Goal: Task Accomplishment & Management: Use online tool/utility

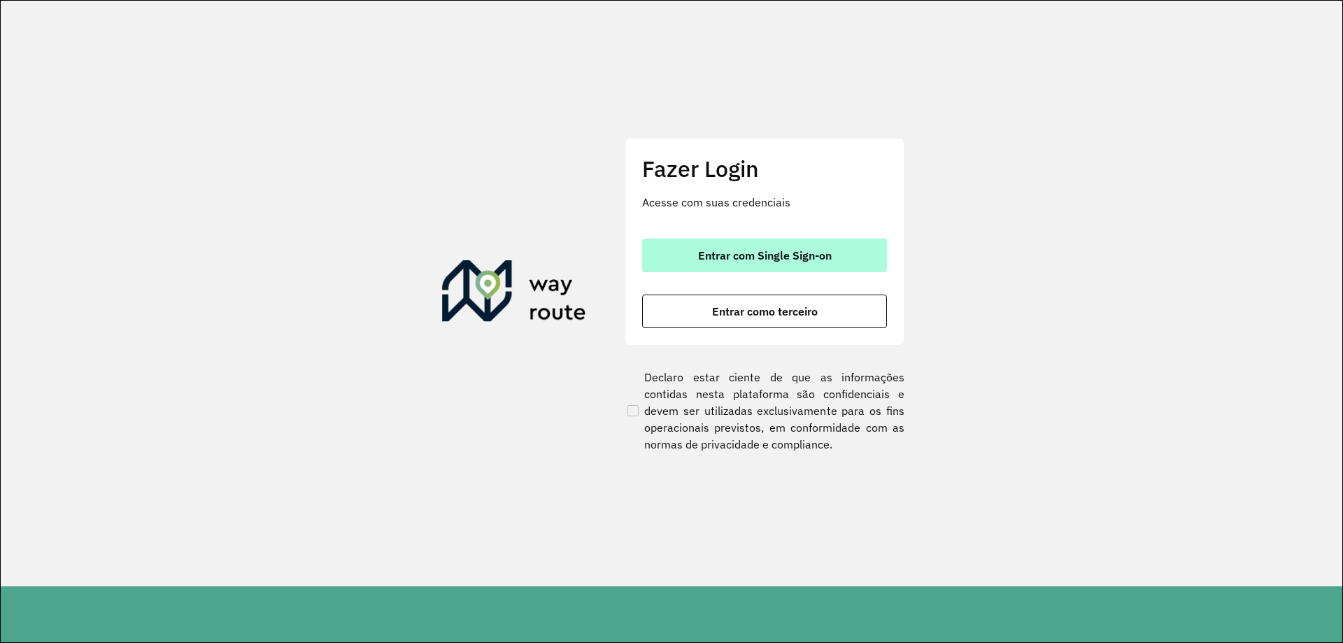
click at [807, 265] on button "Entrar com Single Sign-on" at bounding box center [764, 256] width 245 height 34
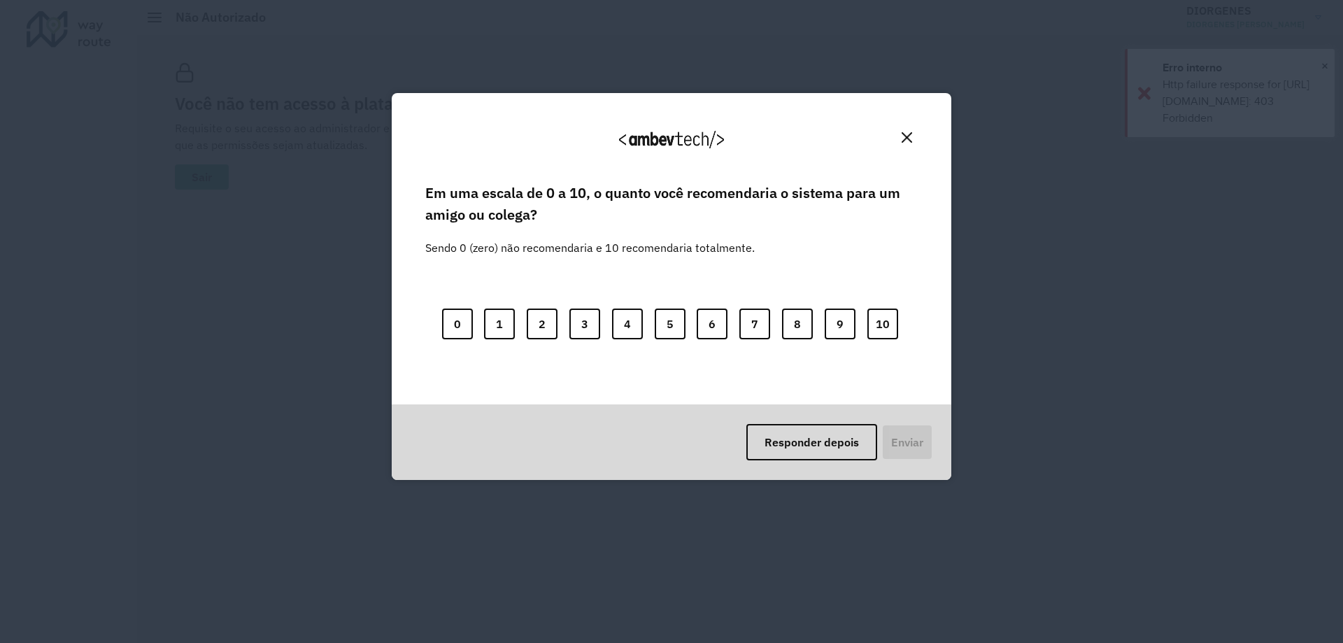
click at [910, 141] on img "Close" at bounding box center [907, 137] width 10 height 10
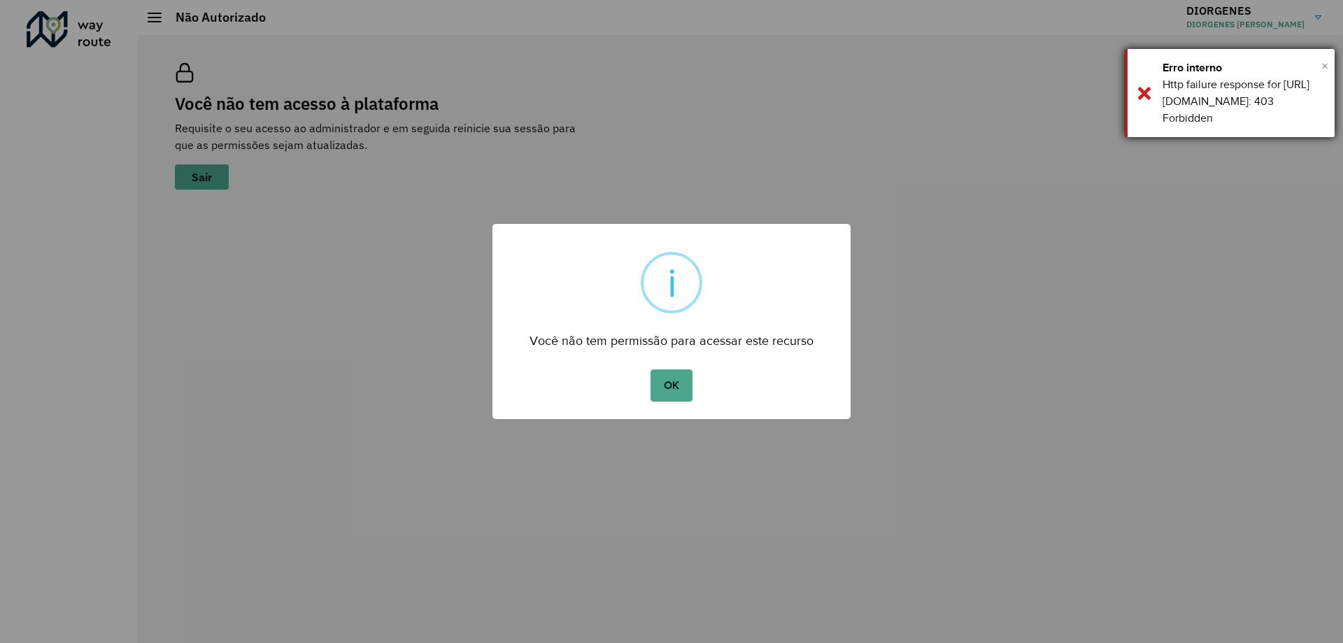
click at [1323, 66] on span "×" at bounding box center [1324, 65] width 7 height 21
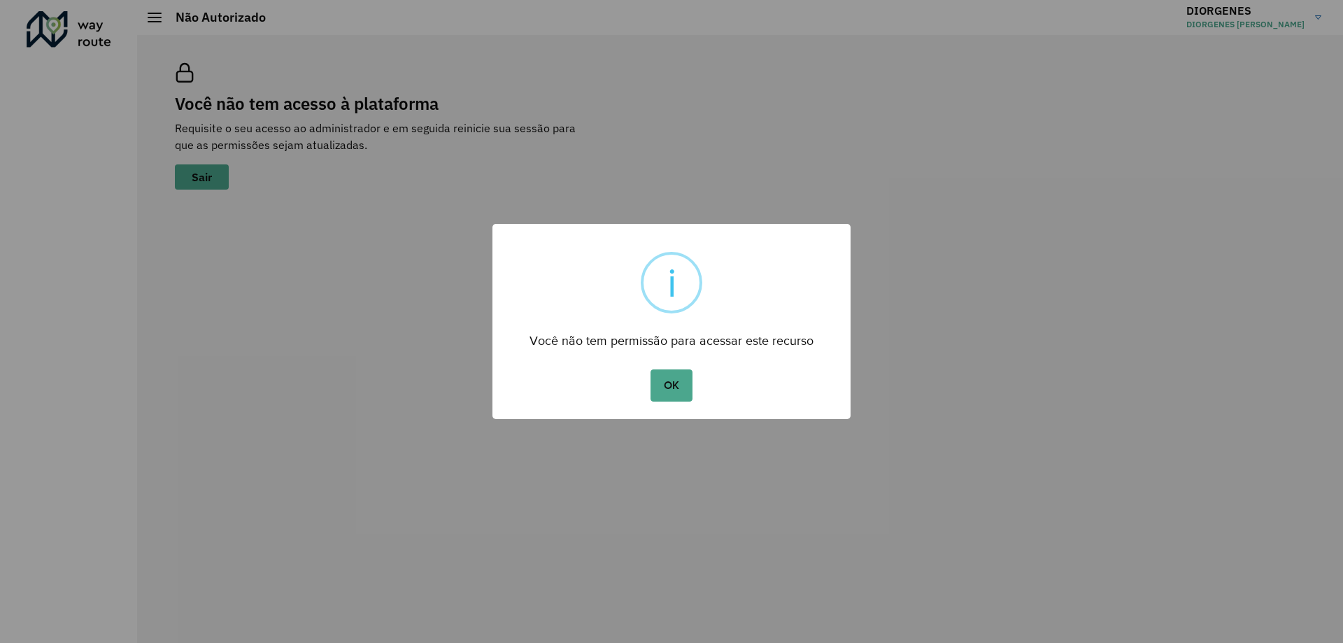
click at [657, 410] on div "× i Você não tem permissão para acessar este recurso OK No Cancel" at bounding box center [671, 321] width 358 height 195
click at [651, 396] on button "OK" at bounding box center [671, 385] width 41 height 32
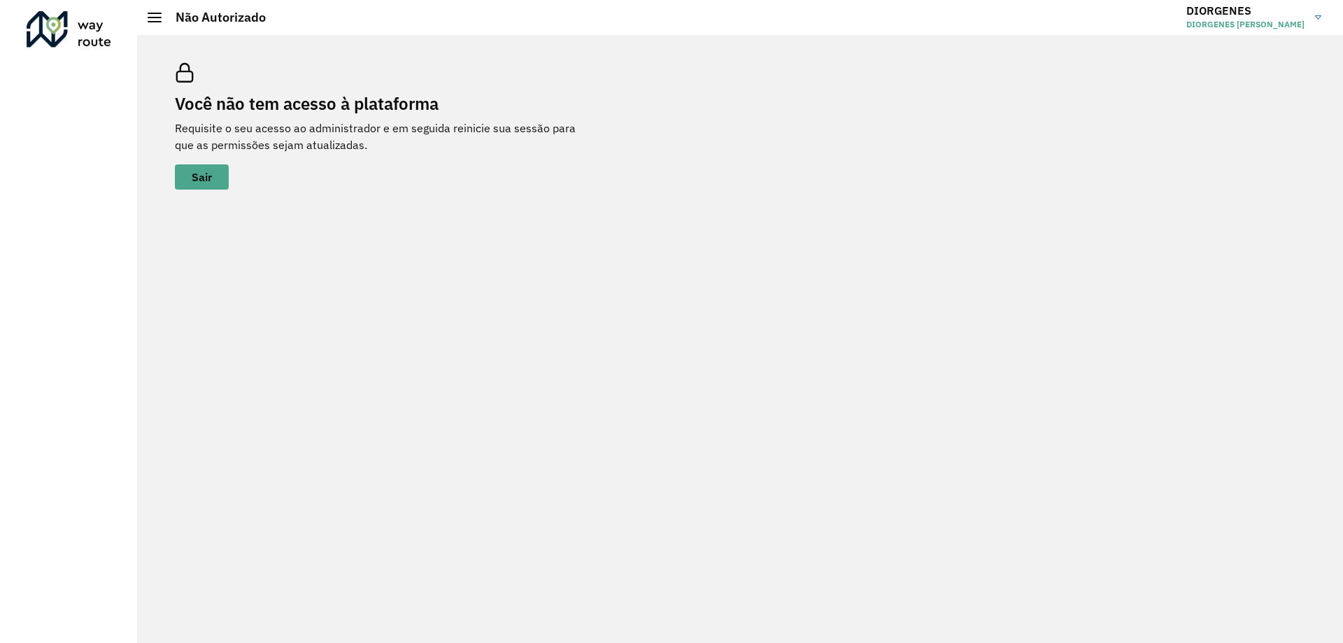
click at [153, 26] on hb-header "Não Autorizado DIORGENES DIORGENES ANTONIO BEBICE" at bounding box center [740, 17] width 1206 height 35
click at [155, 22] on span at bounding box center [155, 21] width 14 height 1
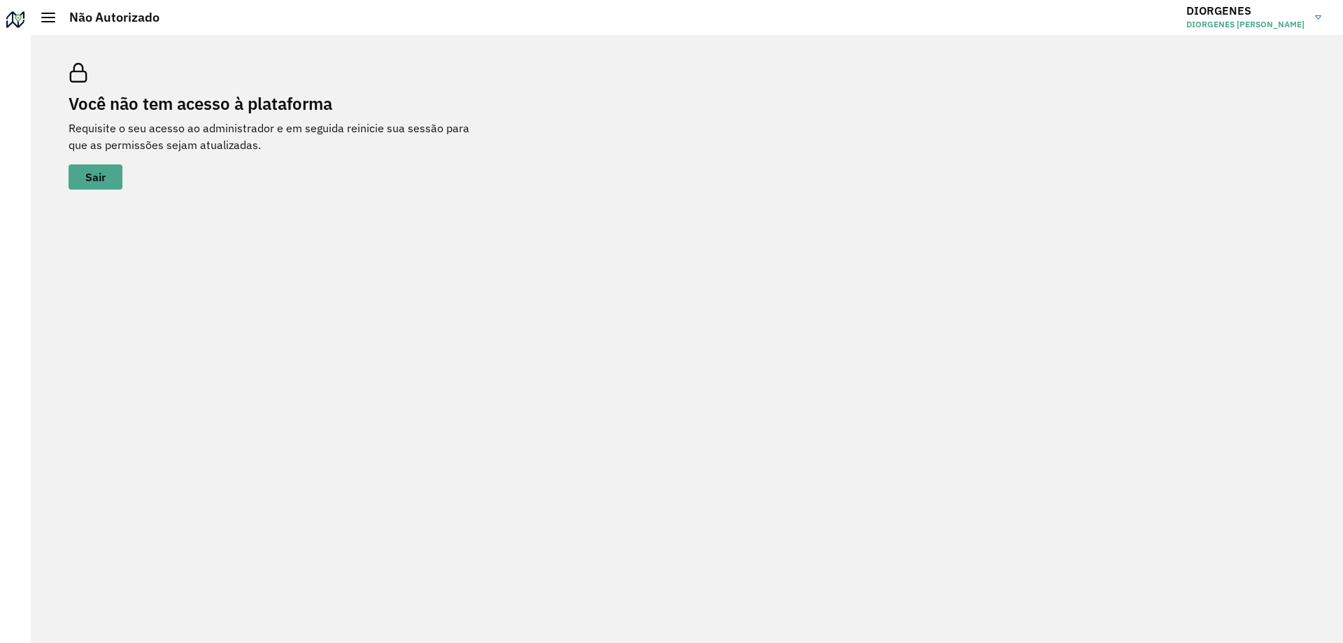
click at [59, 16] on h2 "Não Autorizado" at bounding box center [107, 17] width 104 height 15
click at [51, 17] on span at bounding box center [48, 17] width 14 height 1
